Goal: Information Seeking & Learning: Learn about a topic

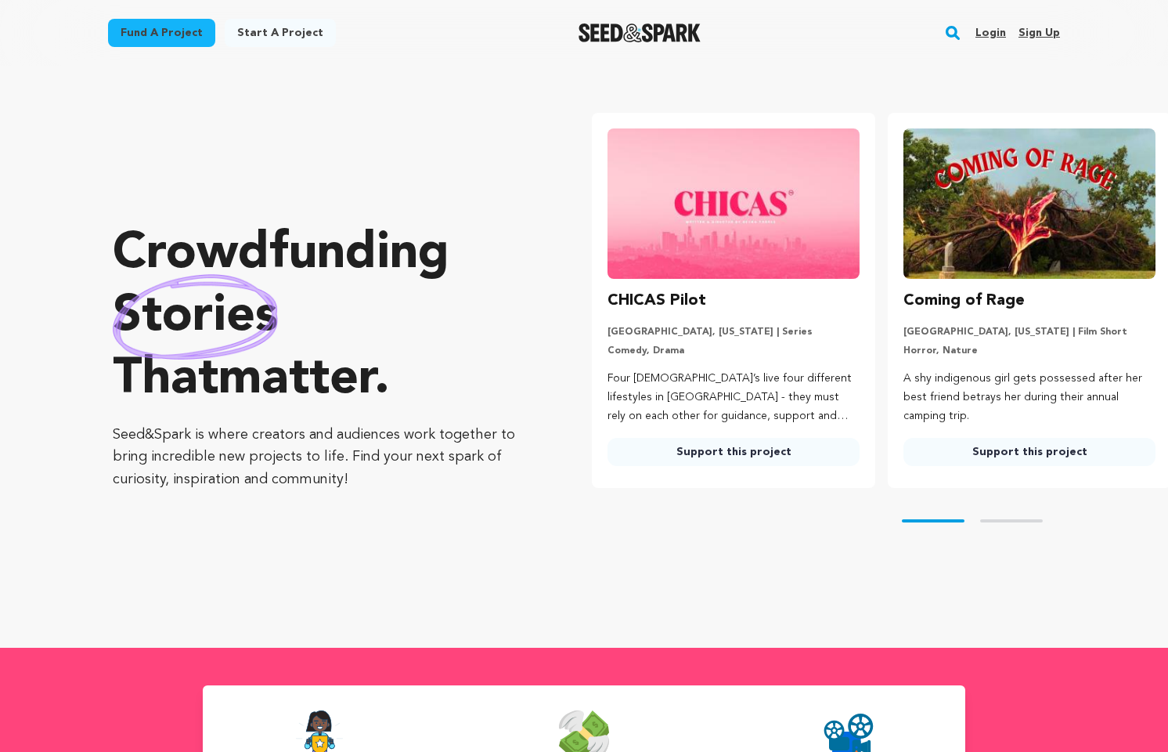
click at [996, 34] on link "Login" at bounding box center [991, 32] width 31 height 25
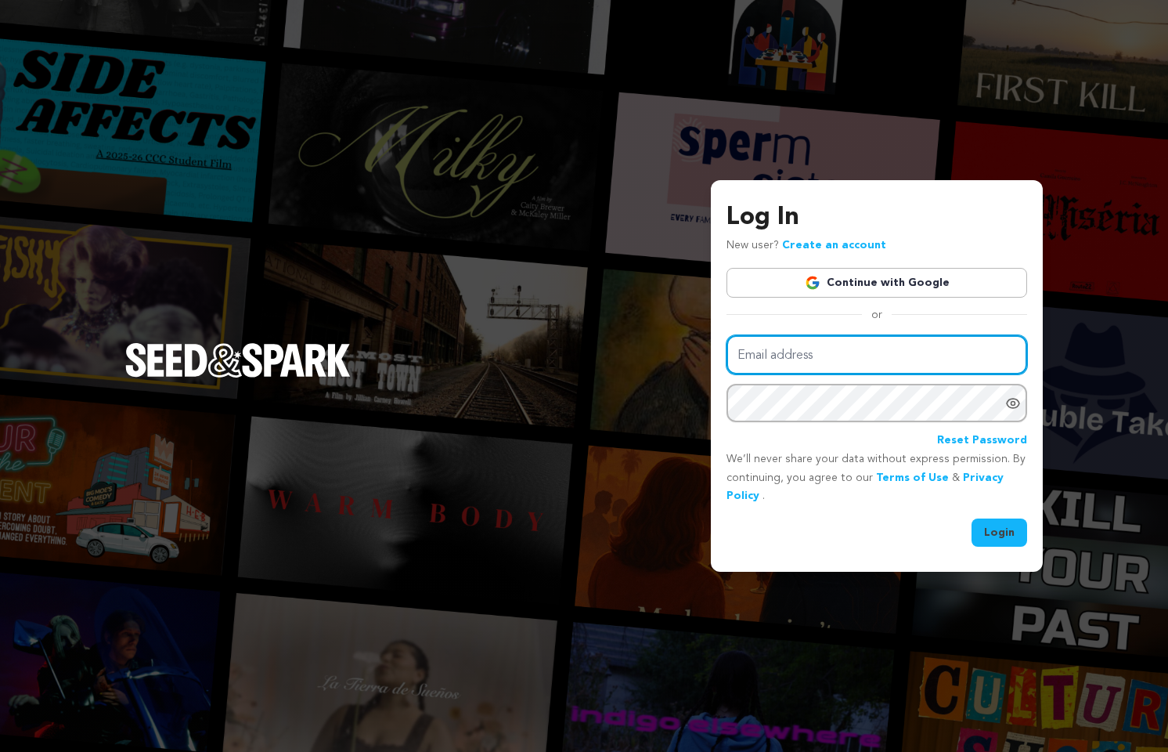
click at [845, 355] on input "Email address" at bounding box center [877, 355] width 301 height 40
type input "neil.tinkham@gmail.com"
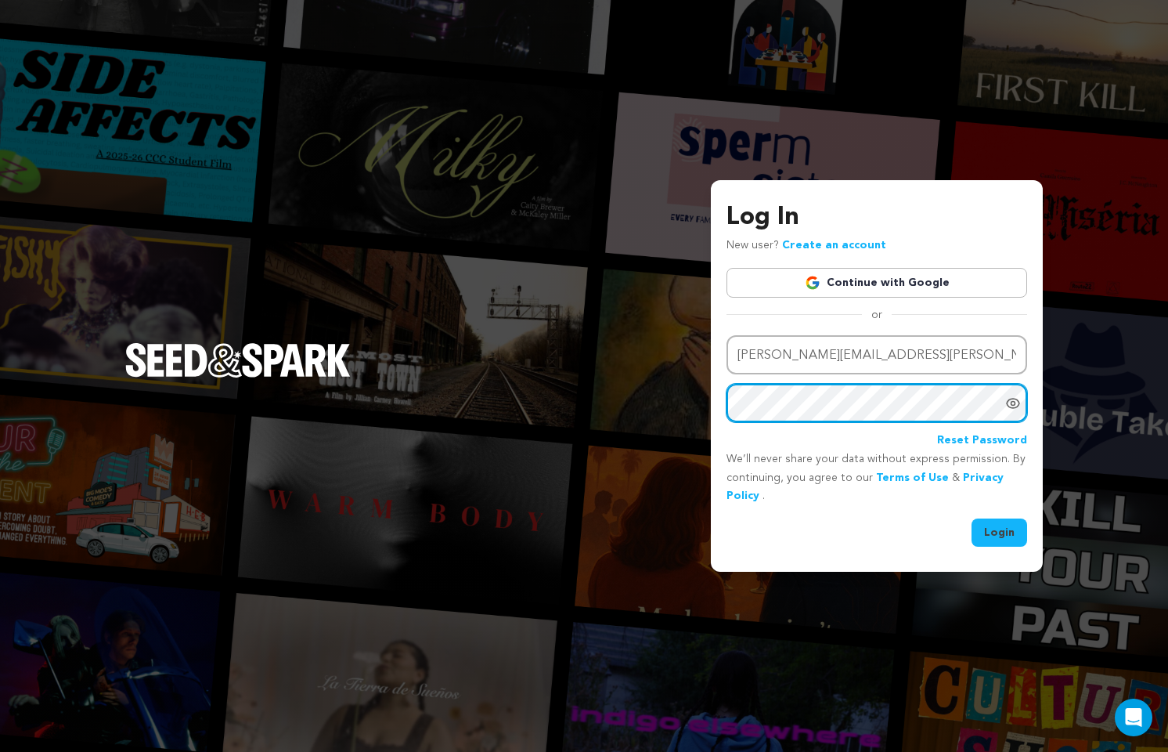
click at [1000, 531] on button "Login" at bounding box center [1000, 532] width 56 height 28
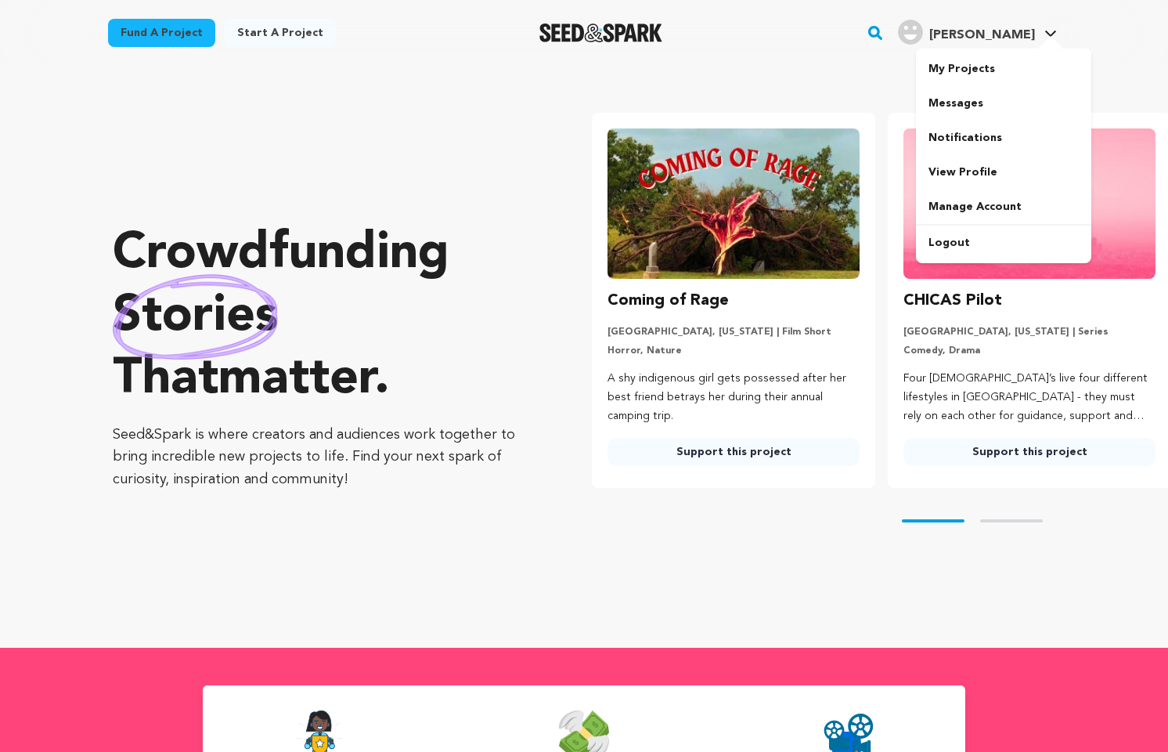
click at [1020, 28] on h4 "[PERSON_NAME]" at bounding box center [982, 35] width 106 height 19
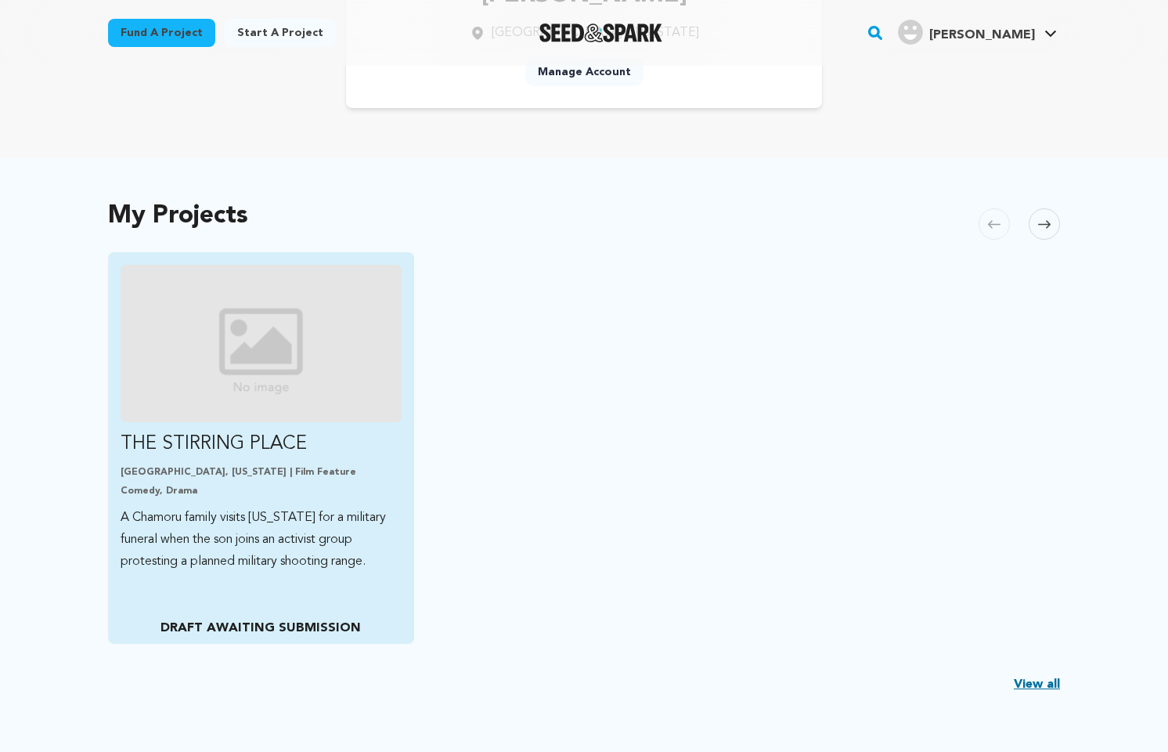
scroll to position [222, 0]
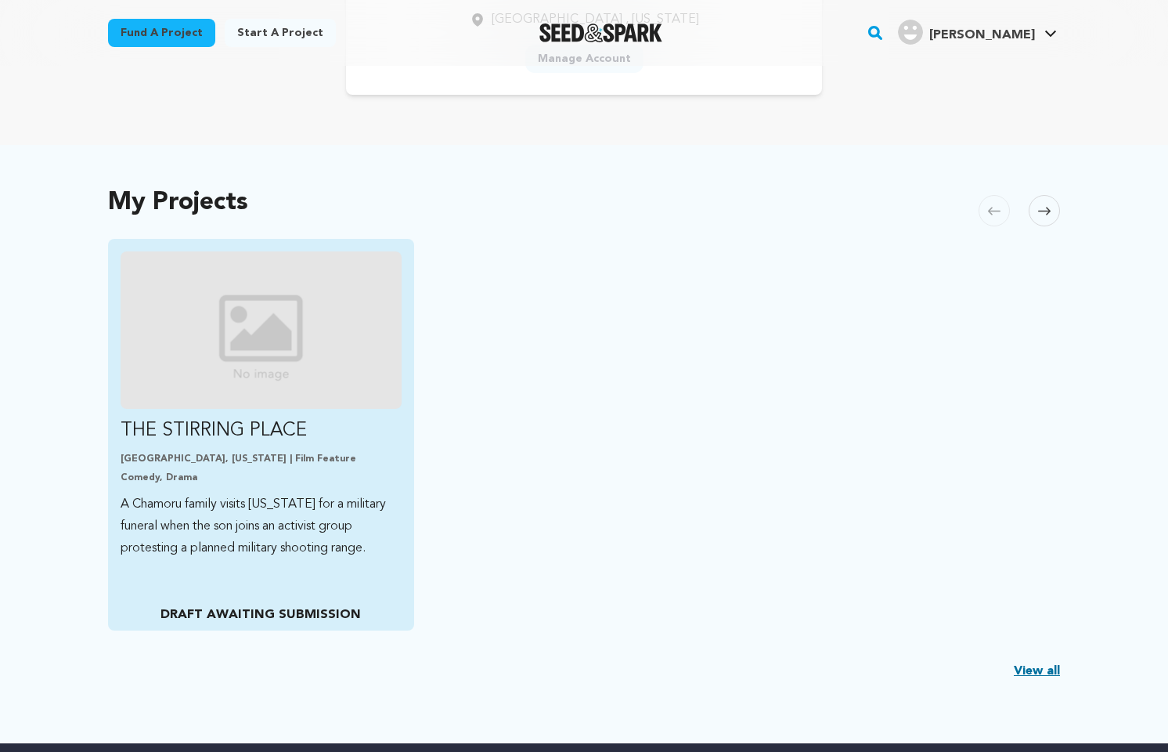
click at [296, 554] on p "A Chamoru family visits [US_STATE] for a military funeral when the son joins an…" at bounding box center [261, 526] width 281 height 66
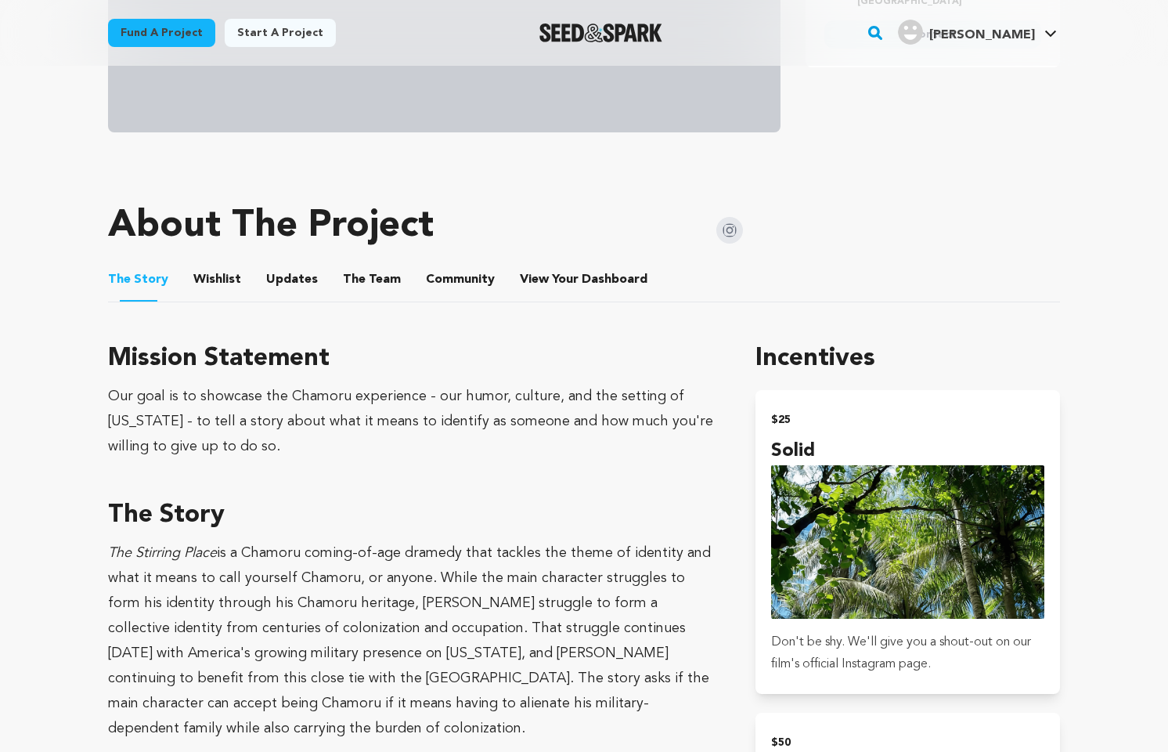
scroll to position [547, 0]
click at [367, 278] on button "The Team" at bounding box center [372, 284] width 38 height 38
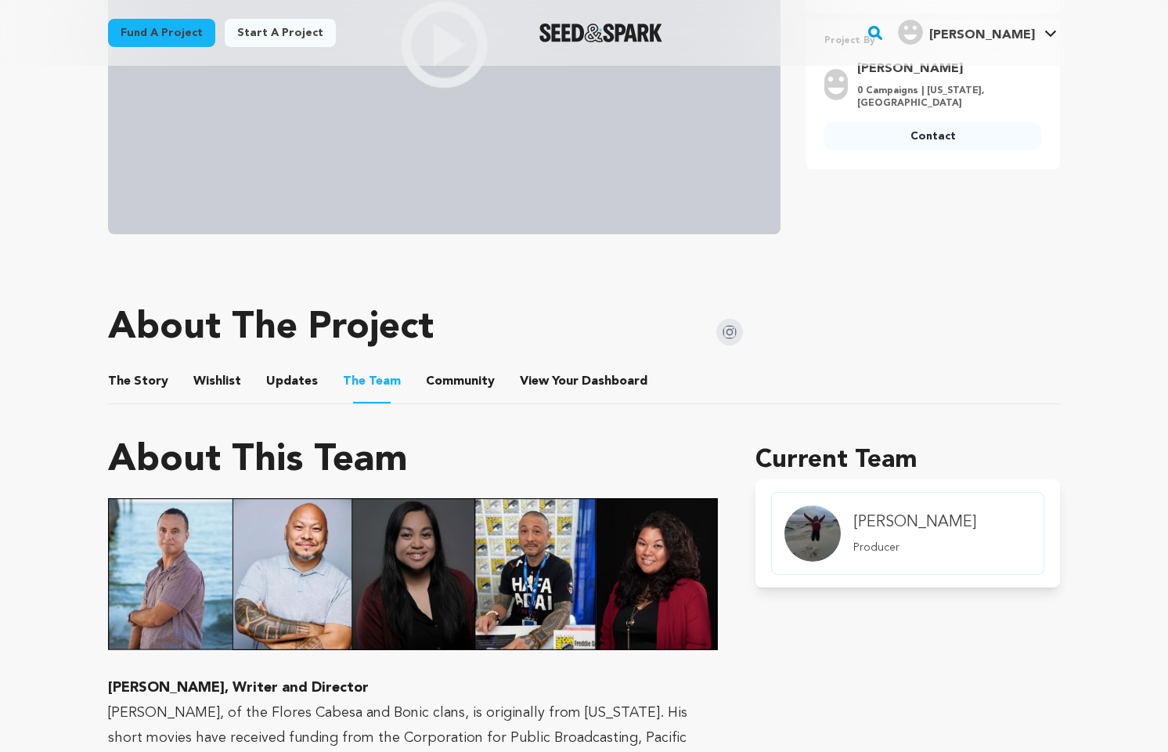
scroll to position [446, 0]
click at [139, 387] on button "The Story" at bounding box center [139, 384] width 38 height 38
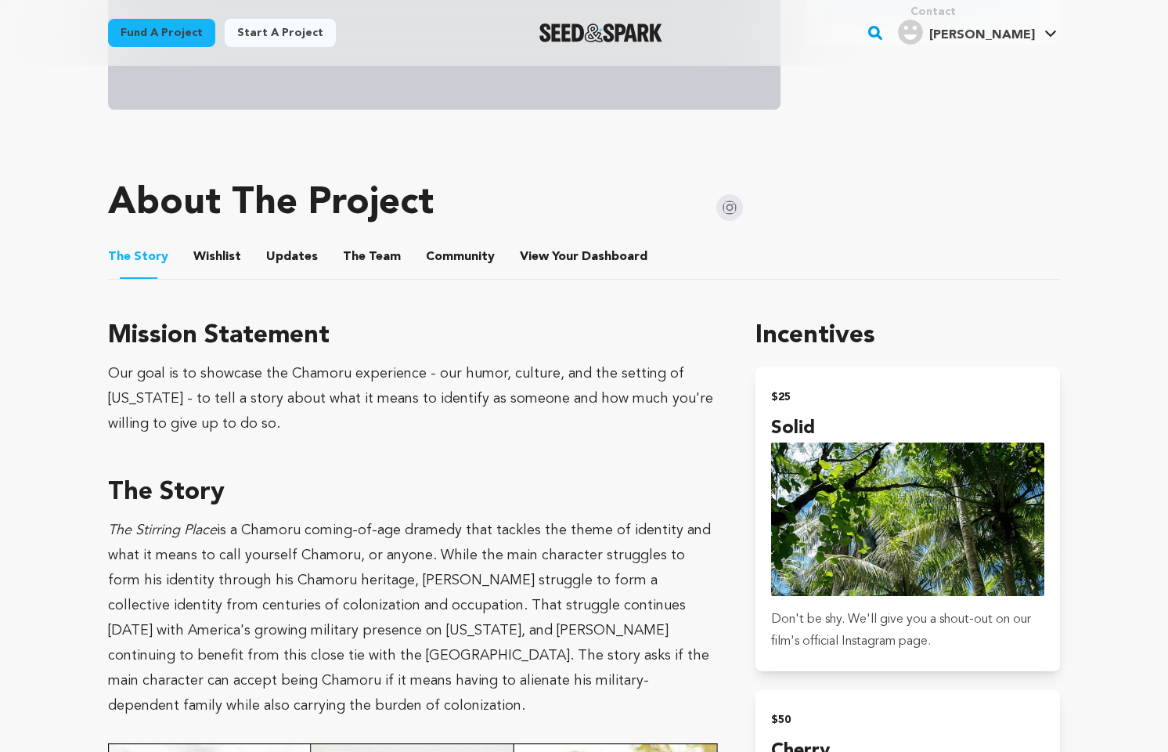
scroll to position [569, 0]
click at [377, 257] on button "The Team" at bounding box center [372, 261] width 38 height 38
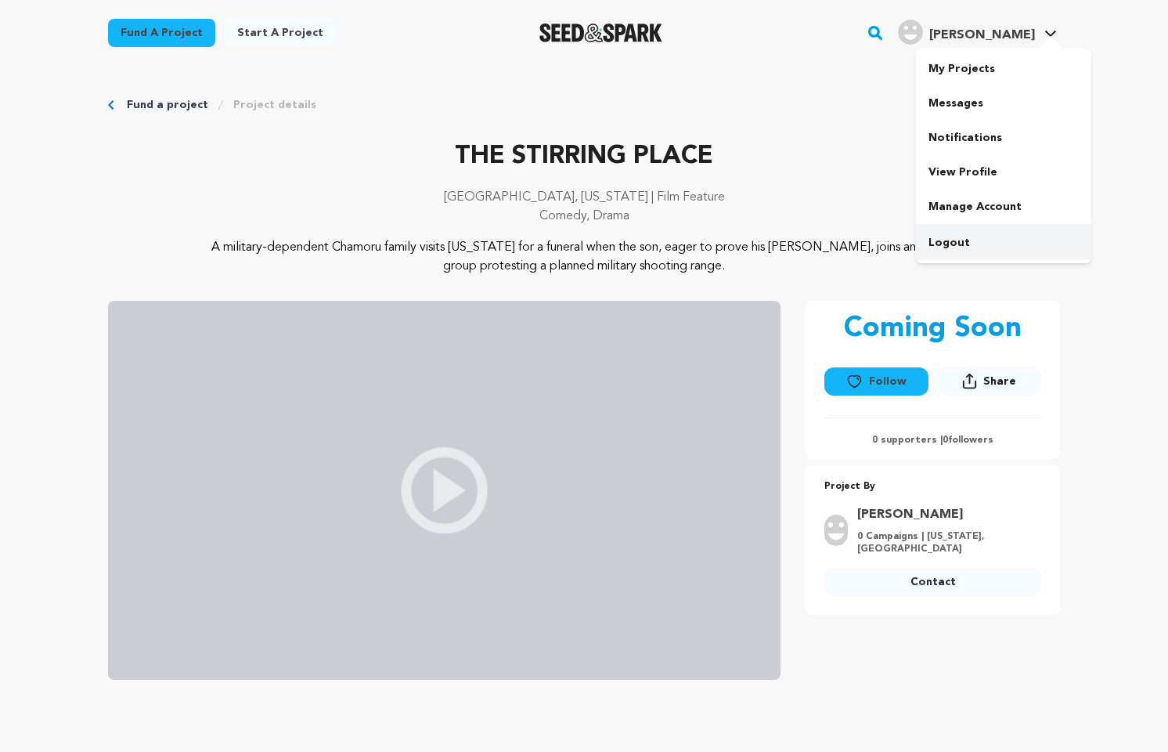
click at [962, 239] on link "Logout" at bounding box center [1003, 243] width 175 height 34
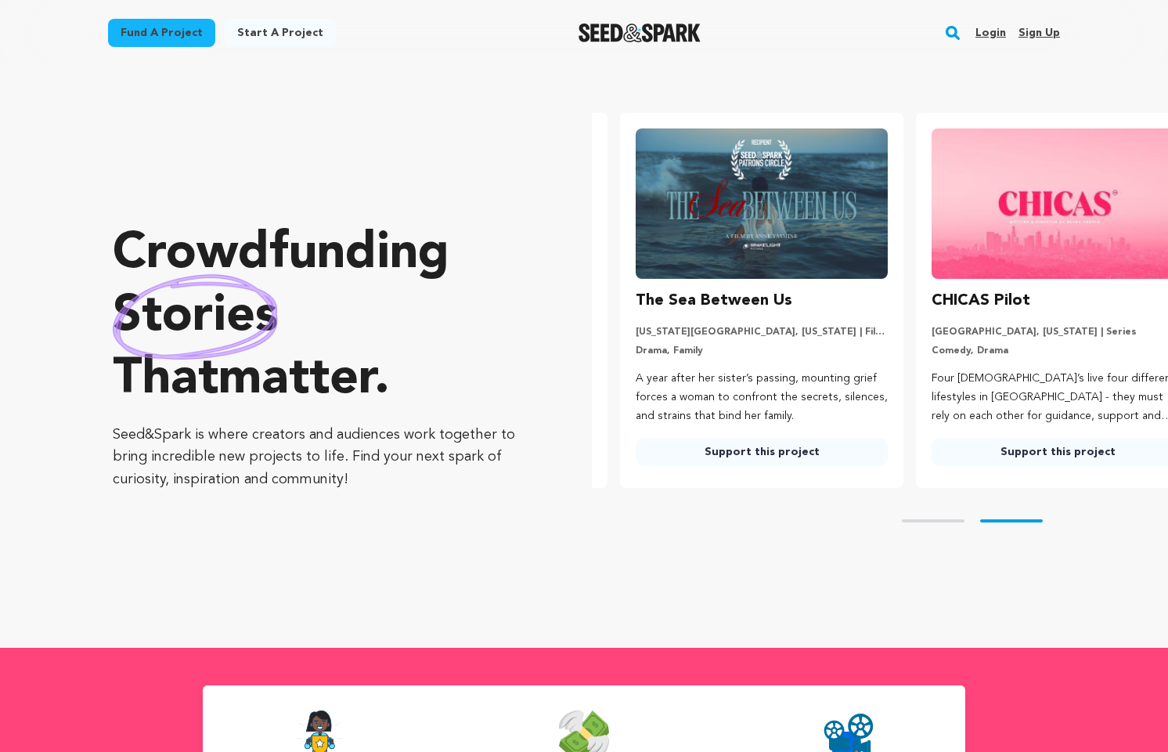
scroll to position [0, 309]
